Goal: Information Seeking & Learning: Learn about a topic

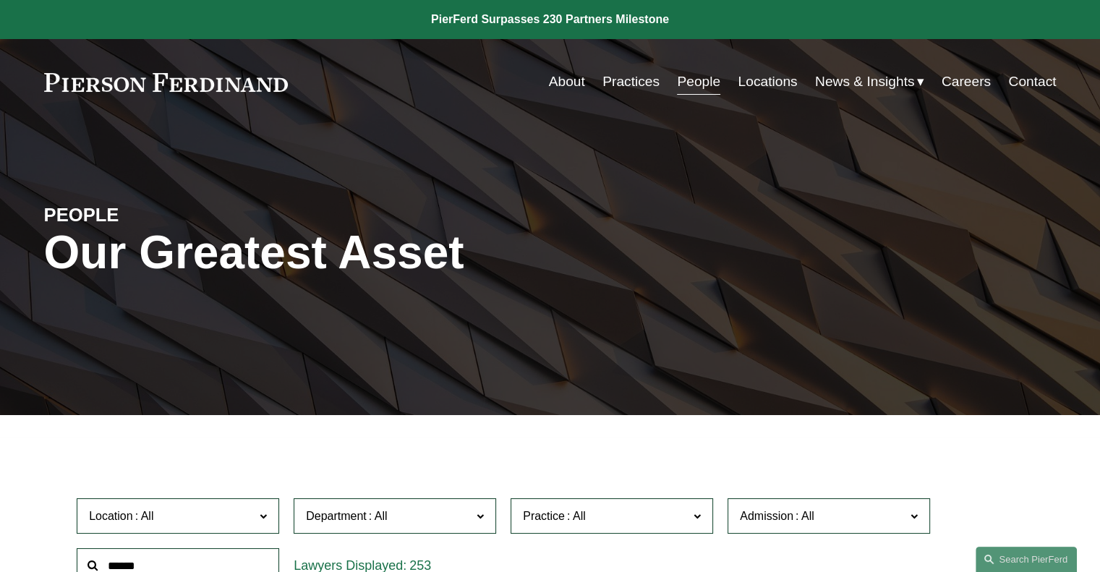
click at [152, 563] on input "text" at bounding box center [178, 565] width 202 height 35
type input "*******"
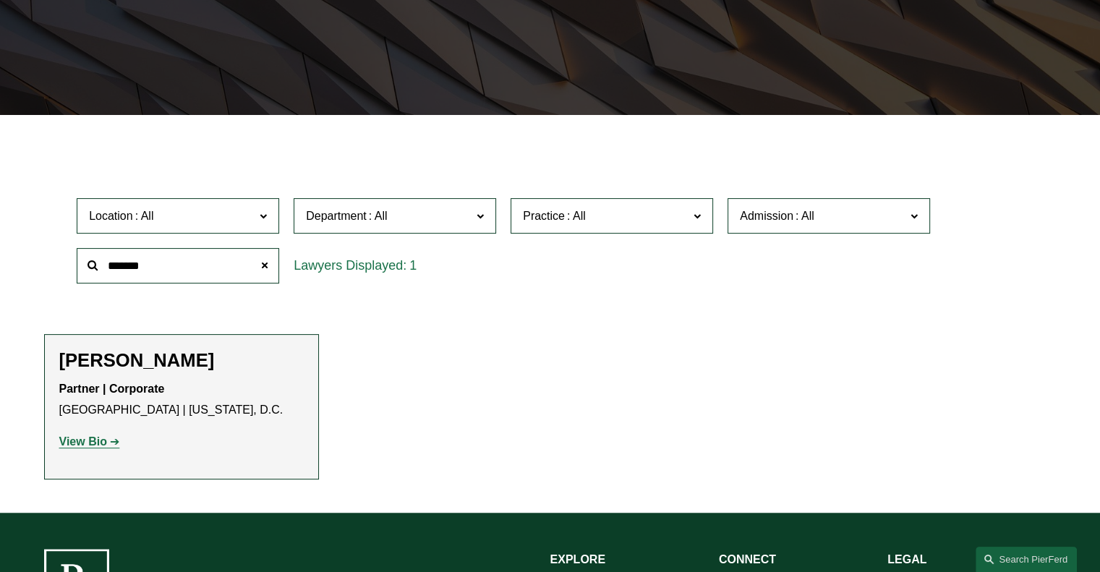
scroll to position [416, 0]
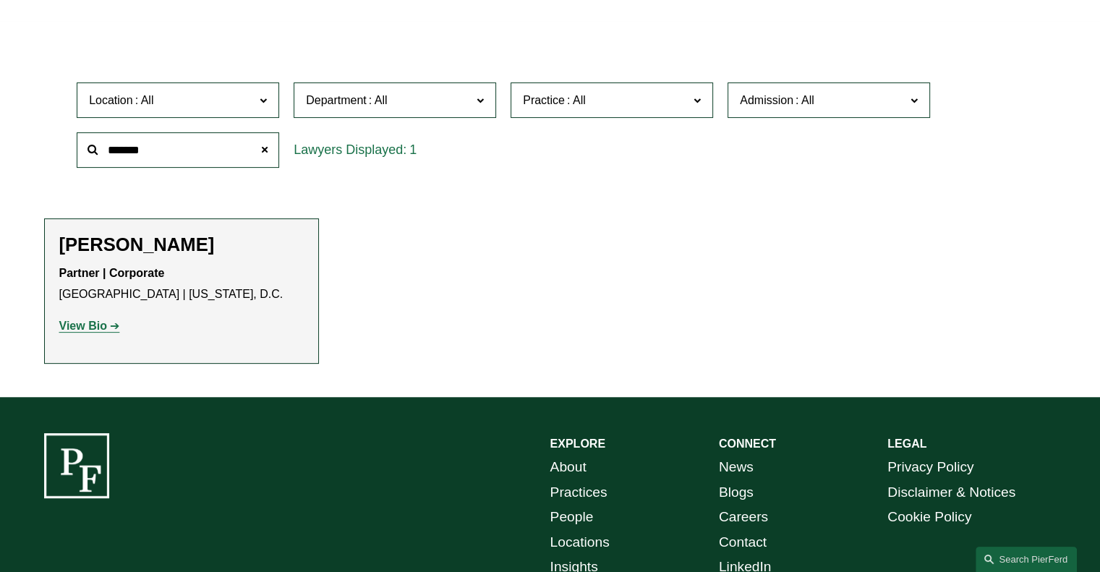
click at [78, 332] on strong "View Bio" at bounding box center [83, 326] width 48 height 12
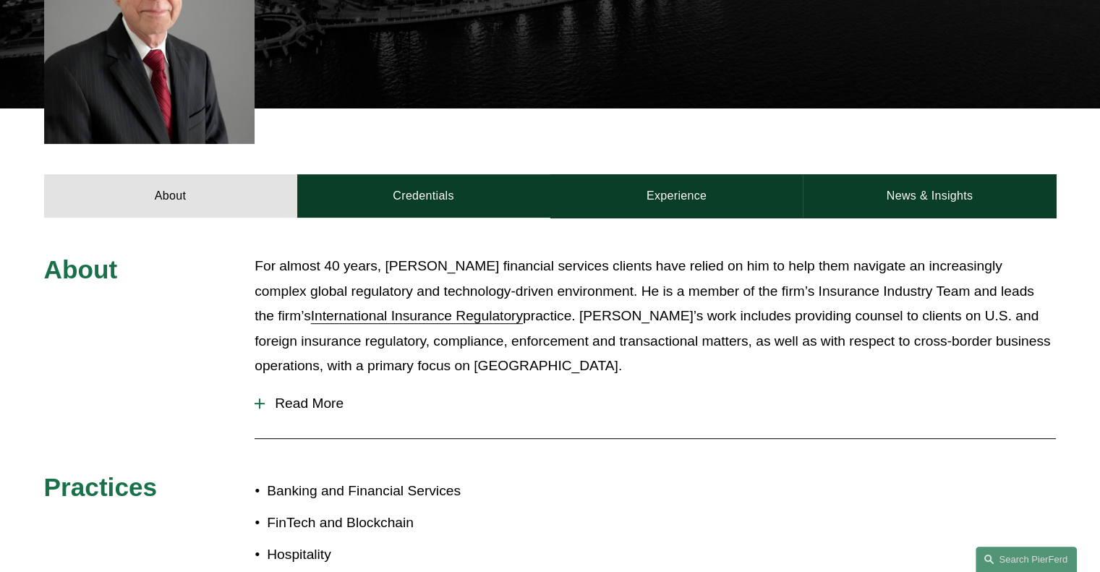
scroll to position [506, 0]
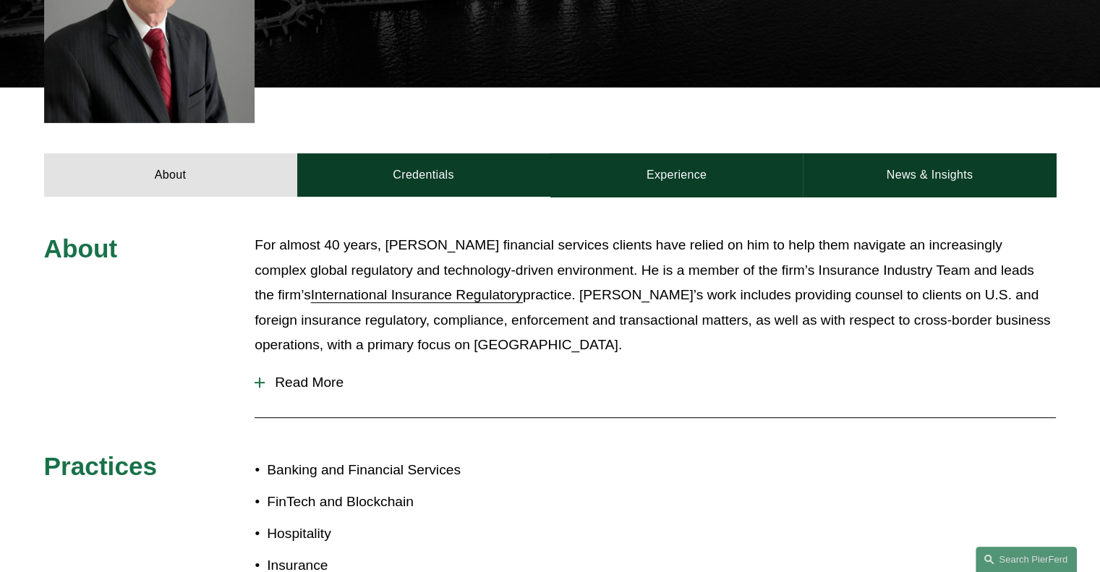
click at [270, 375] on span "Read More" at bounding box center [660, 383] width 791 height 16
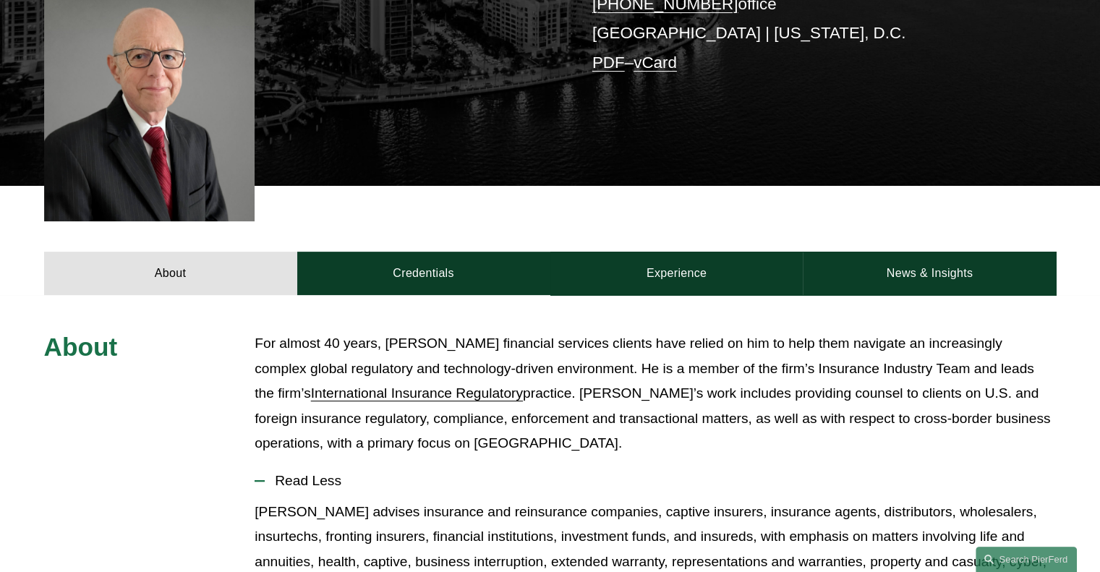
scroll to position [407, 0]
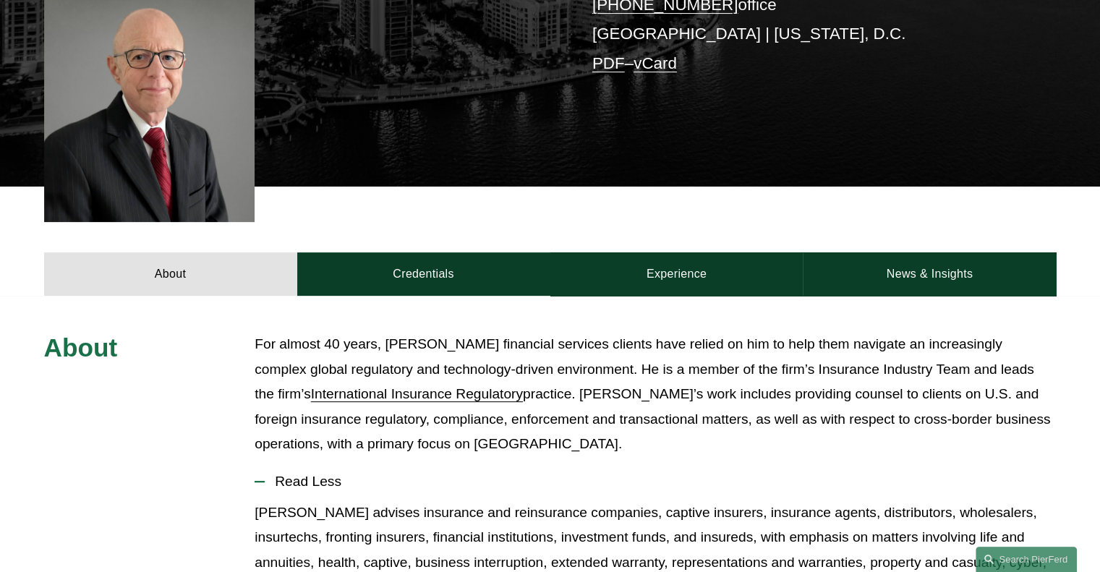
drag, startPoint x: 442, startPoint y: 349, endPoint x: 253, endPoint y: 329, distance: 189.8
copy div "For almost 40 years, Tom Morante’s financial services clients have relied on hi…"
